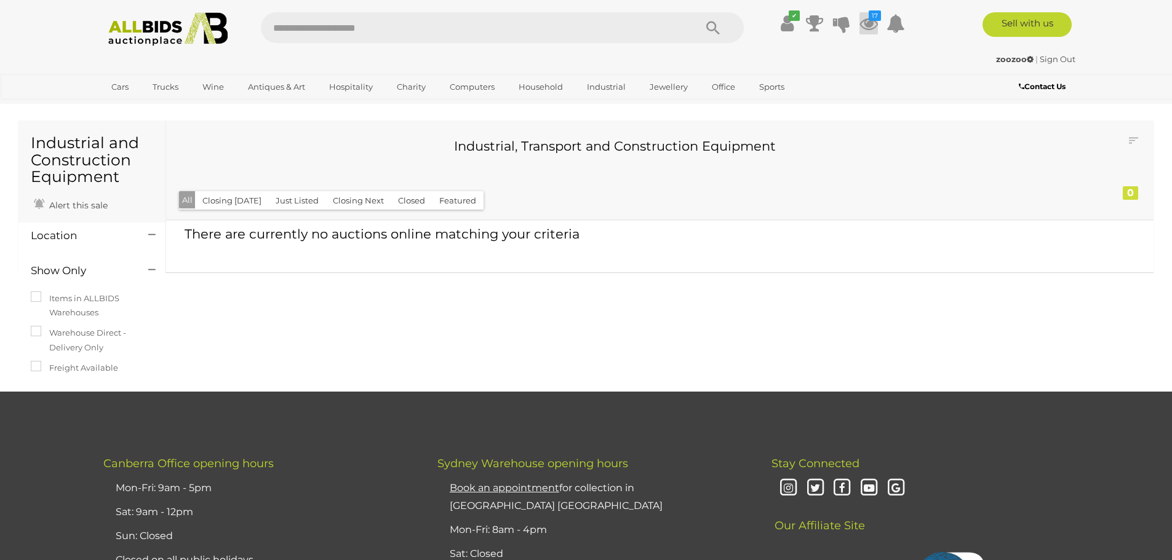
click at [868, 24] on icon at bounding box center [868, 23] width 18 height 22
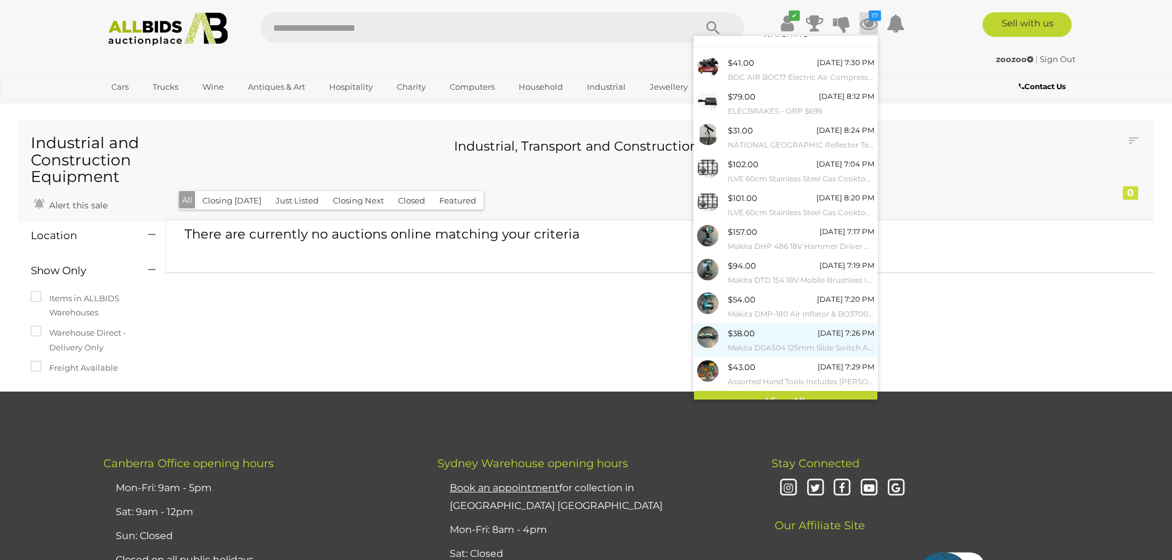
scroll to position [28, 0]
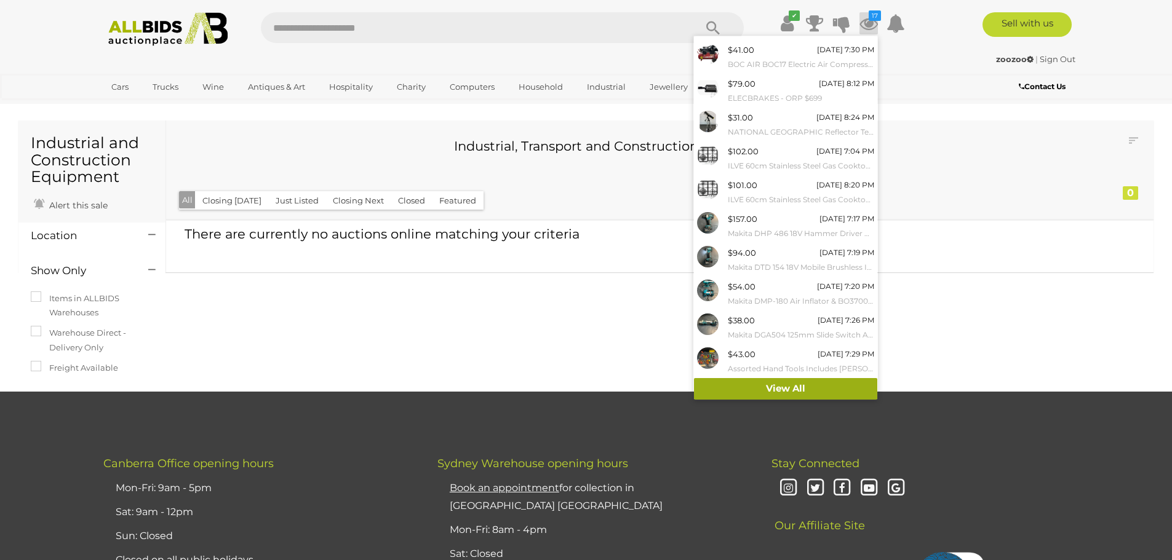
click at [777, 388] on link "View All" at bounding box center [785, 389] width 183 height 22
